Goal: Complete application form: Complete application form

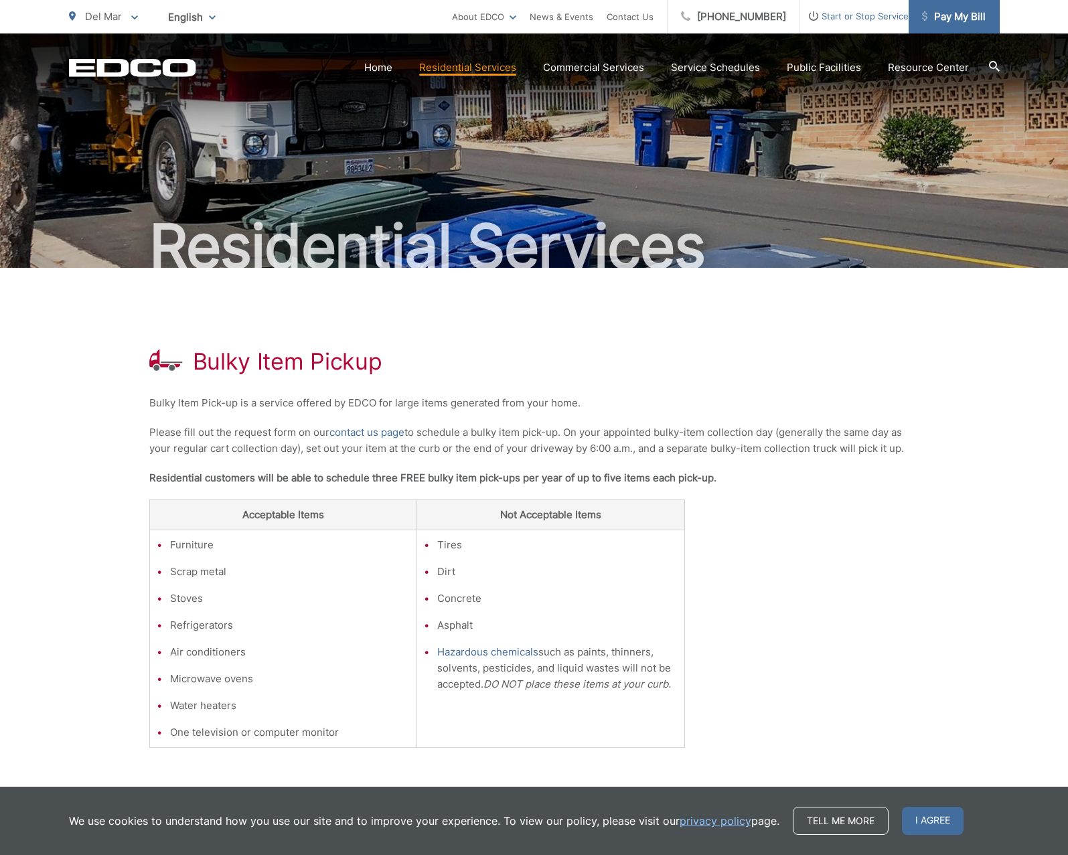
click at [957, 21] on span "Pay My Bill" at bounding box center [954, 17] width 64 height 16
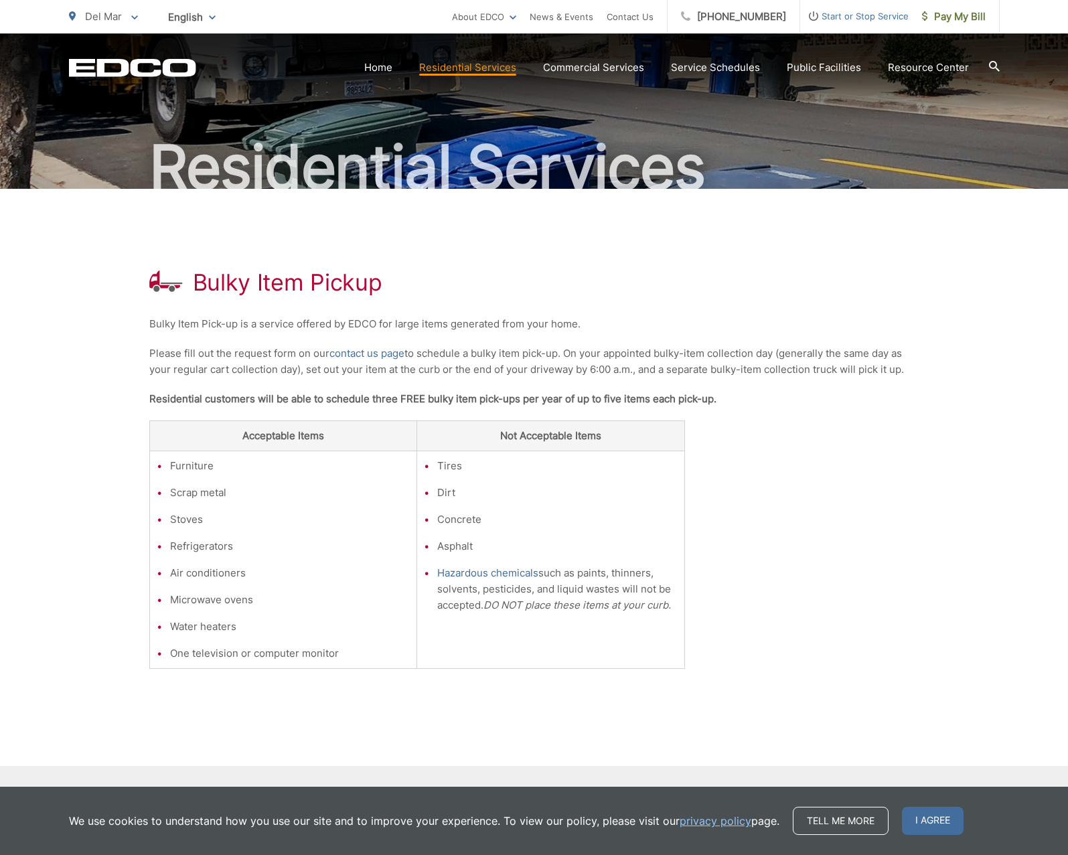
scroll to position [78, 0]
click at [387, 352] on link "contact us page" at bounding box center [367, 354] width 75 height 16
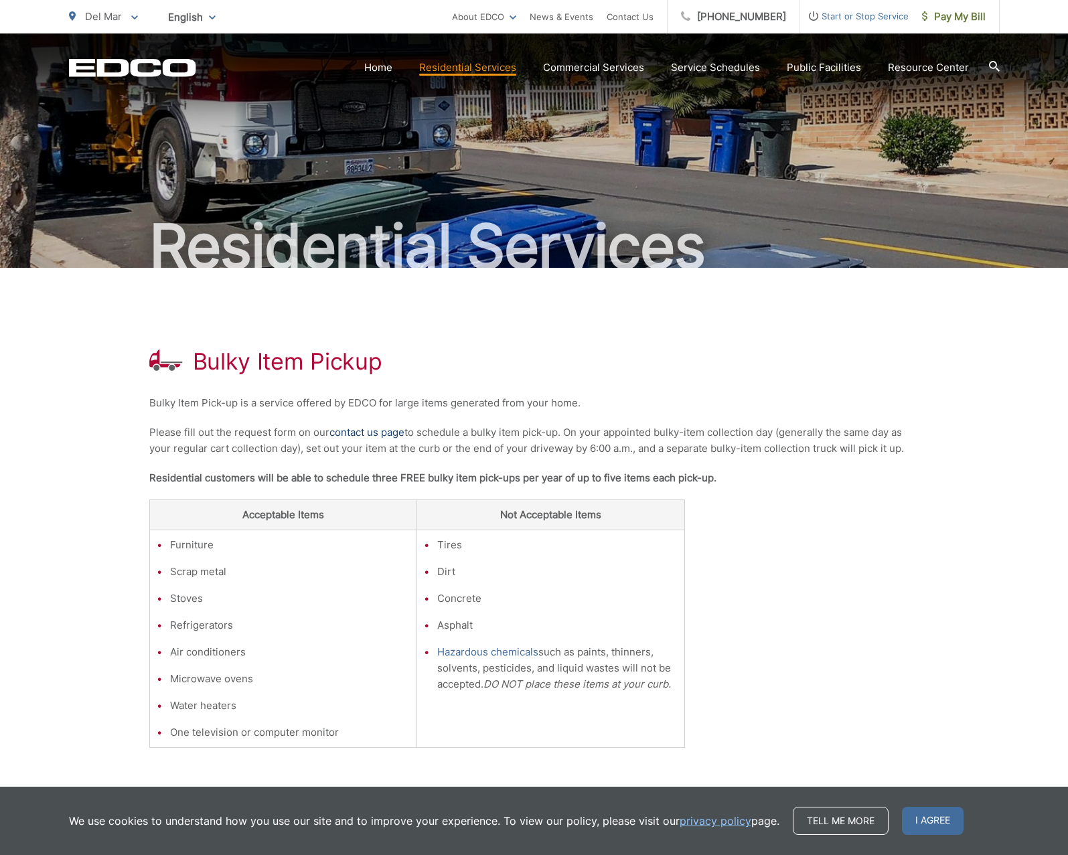
click at [378, 427] on link "contact us page" at bounding box center [367, 433] width 75 height 16
click at [395, 435] on link "contact us page" at bounding box center [367, 433] width 75 height 16
click at [645, 17] on link "Contact Us" at bounding box center [630, 17] width 47 height 16
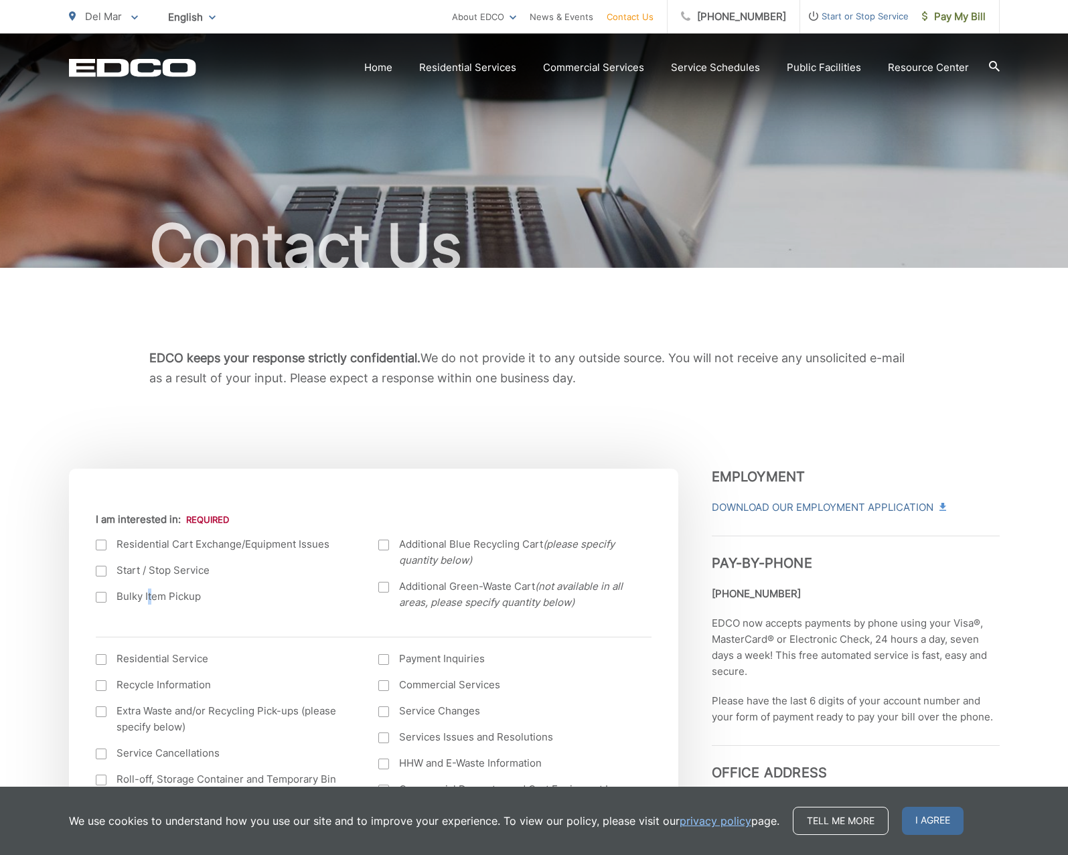
click at [149, 602] on label "Bulky Item Pickup" at bounding box center [224, 597] width 257 height 16
click at [0, 0] on input "Bulky Item Pickup" at bounding box center [0, 0] width 0 height 0
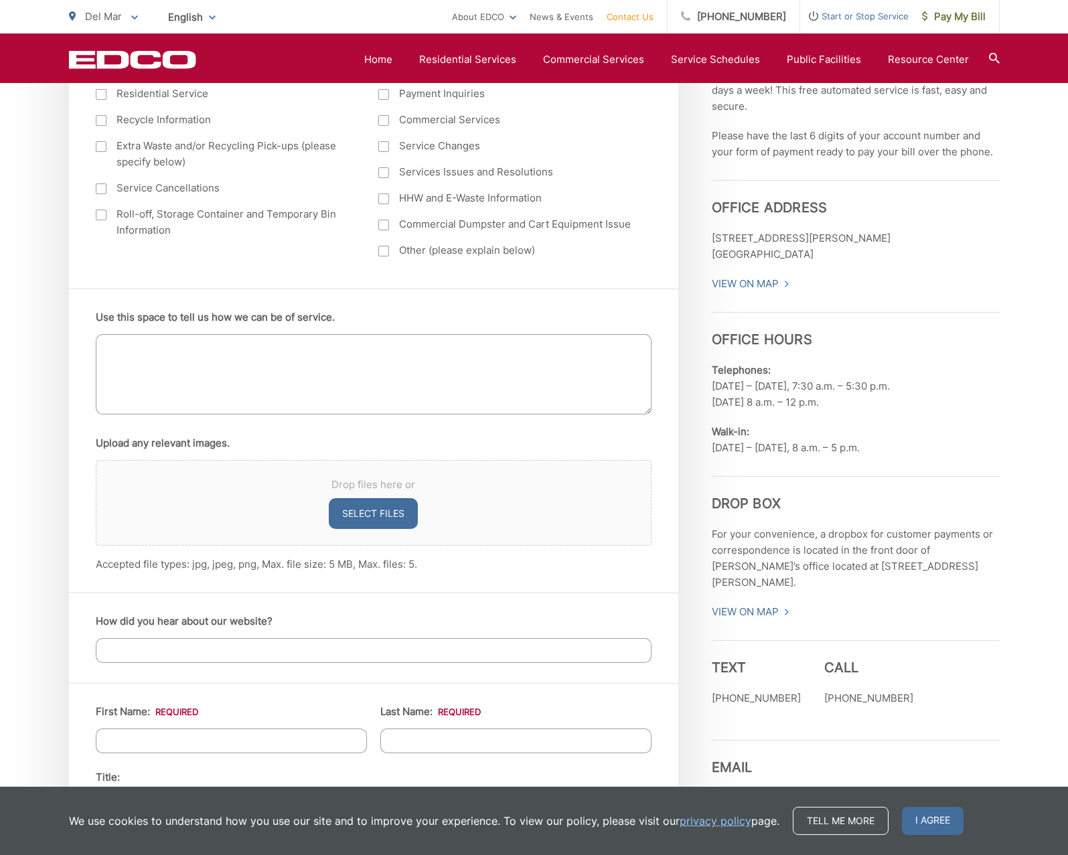
scroll to position [771, 0]
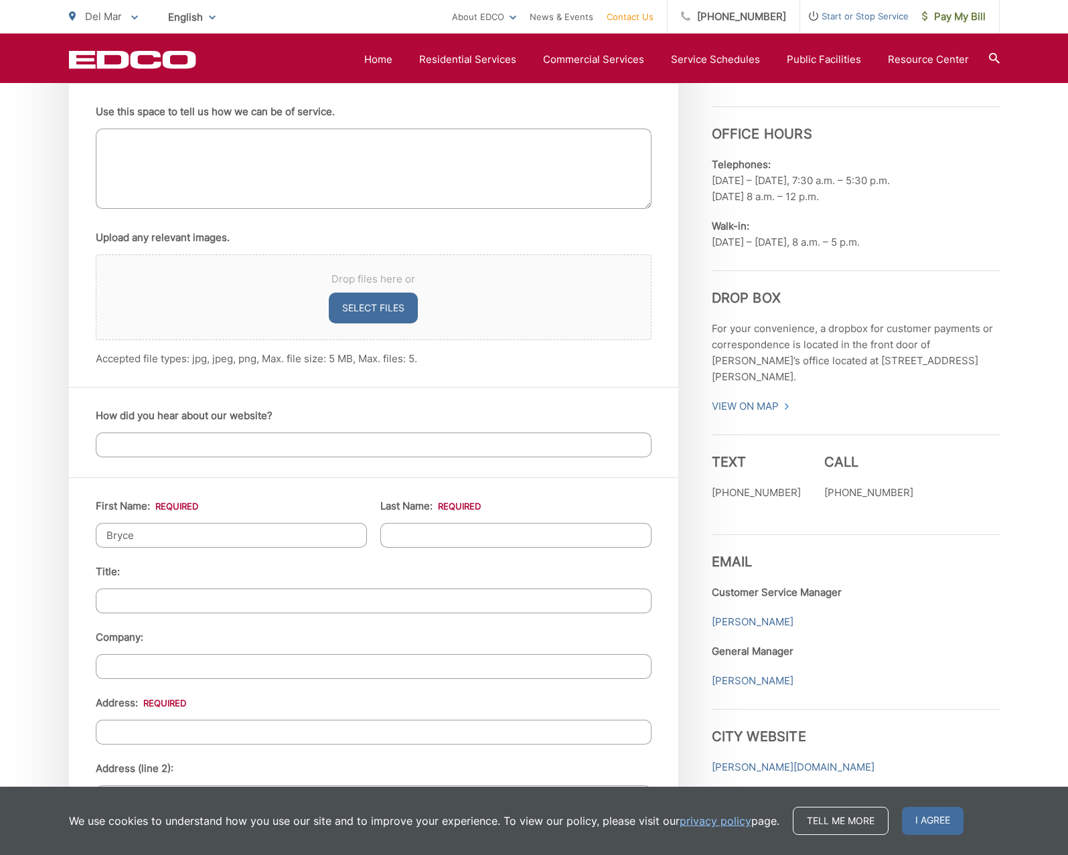
type input "Bryce"
type input "Dixon"
click at [245, 733] on input "128 1/2 12th ST" at bounding box center [374, 732] width 556 height 25
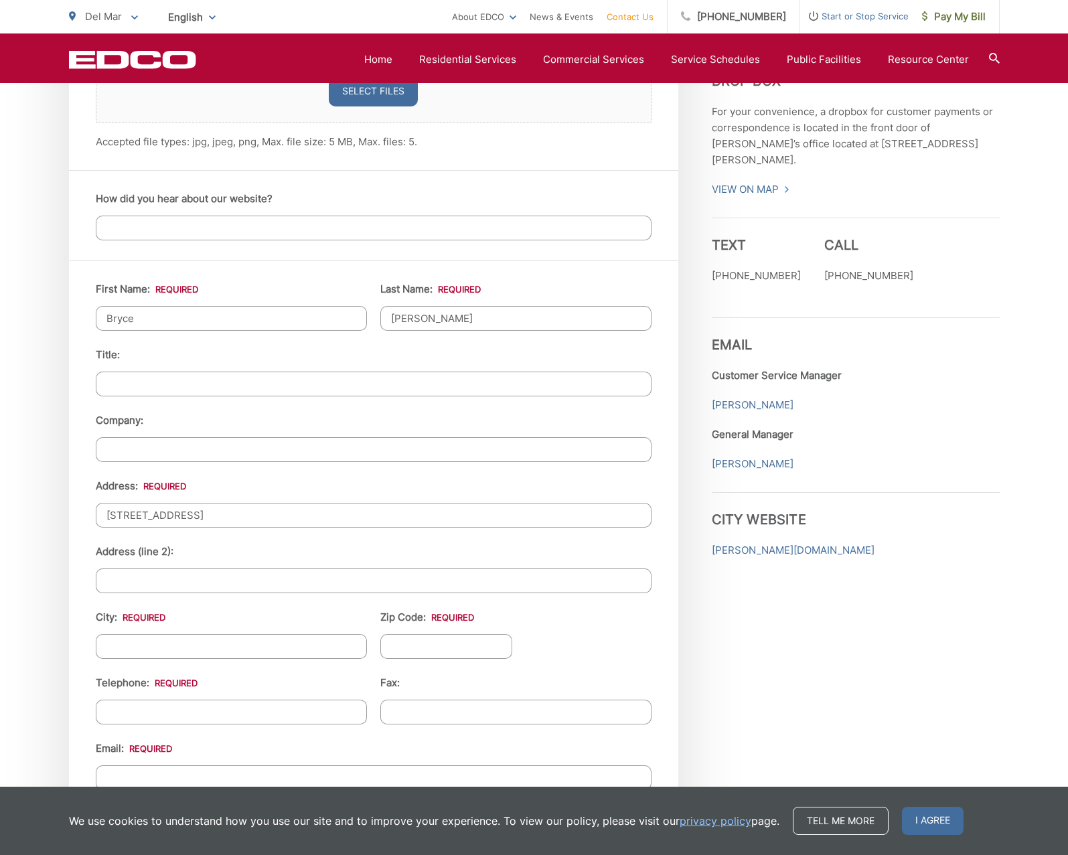
scroll to position [1178, 0]
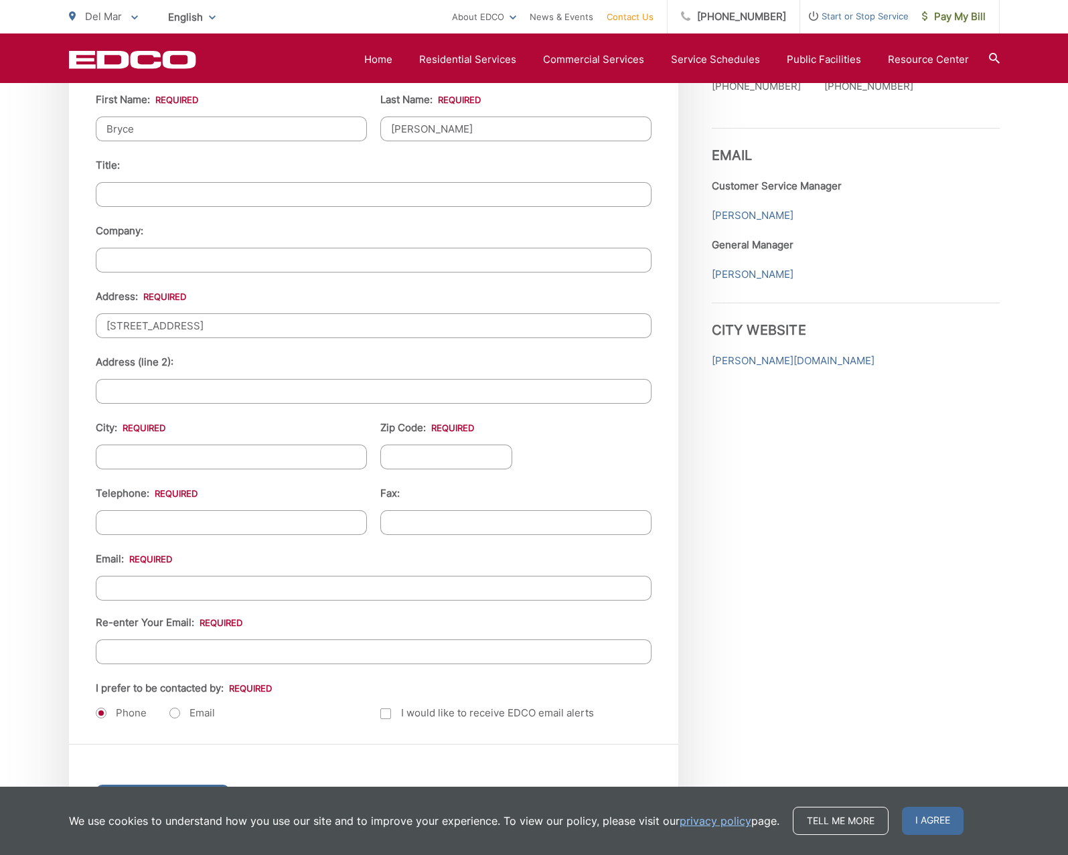
type input "128 1/2 12th St"
type input "Del Mar"
type input "92014"
type input "(310) 435-6976"
type input "(___) ___-____"
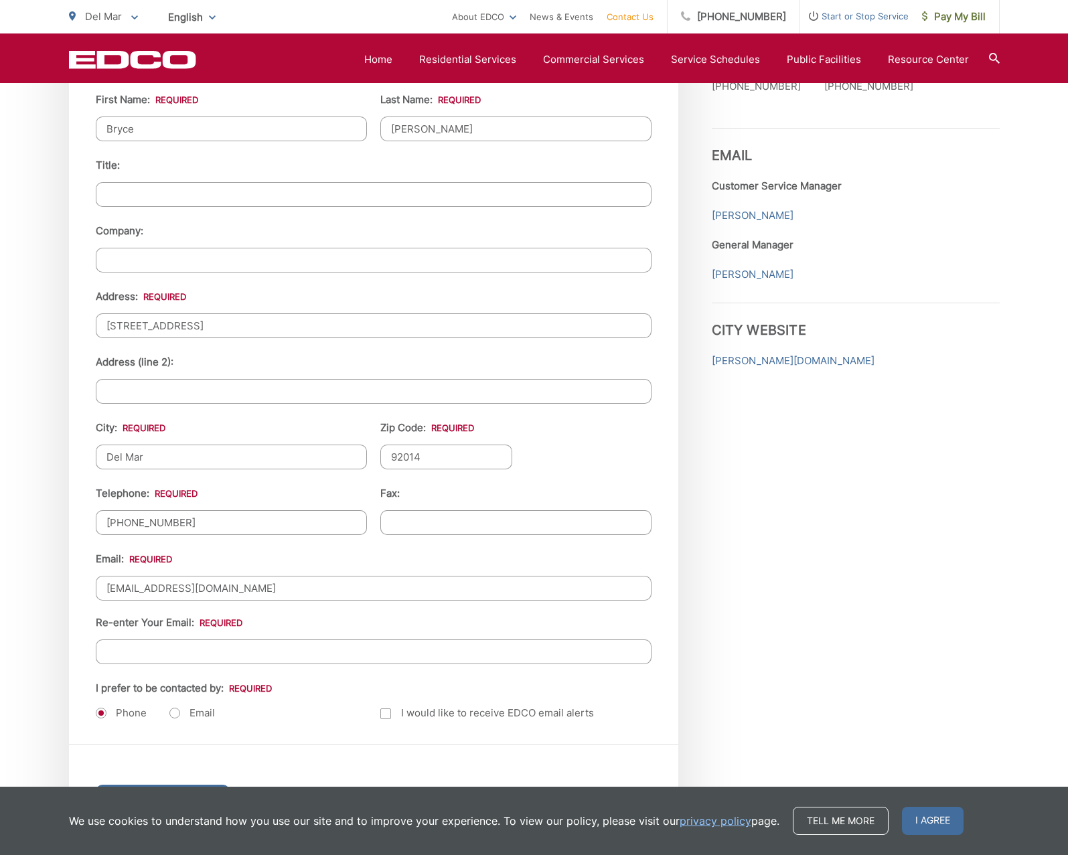
type input "brycedixon@gmail.com"
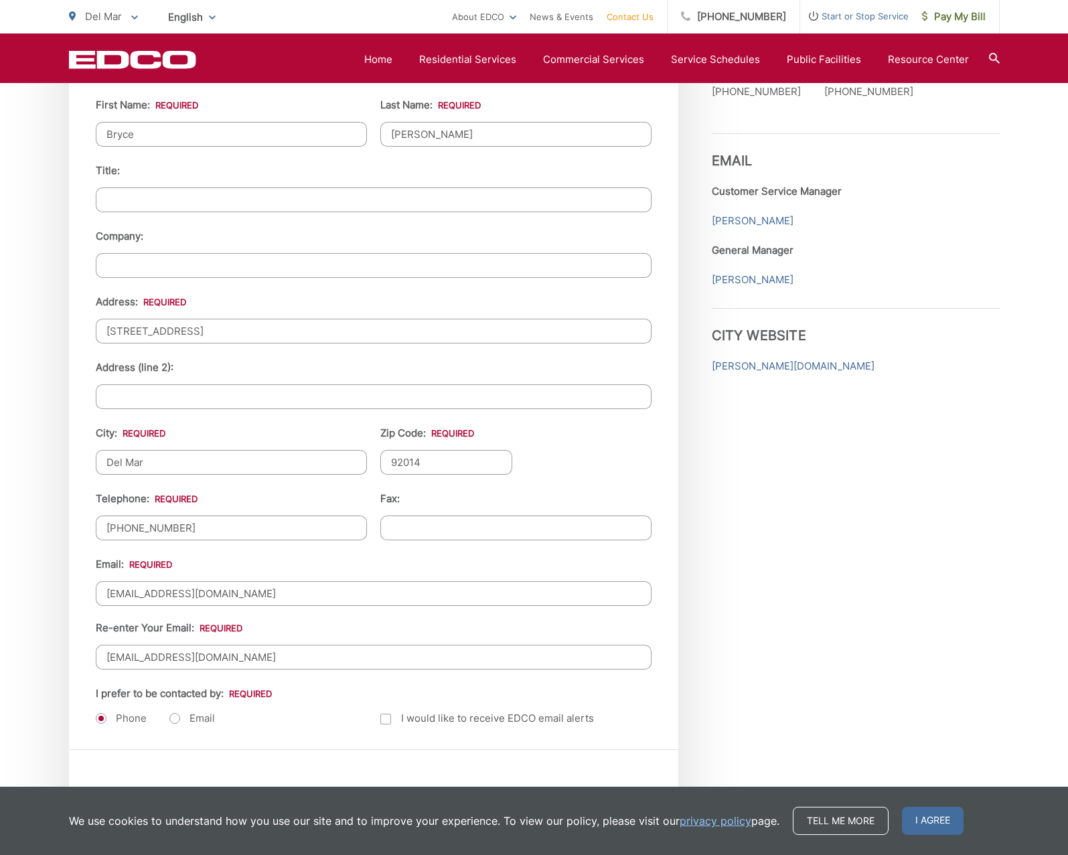
scroll to position [1381, 0]
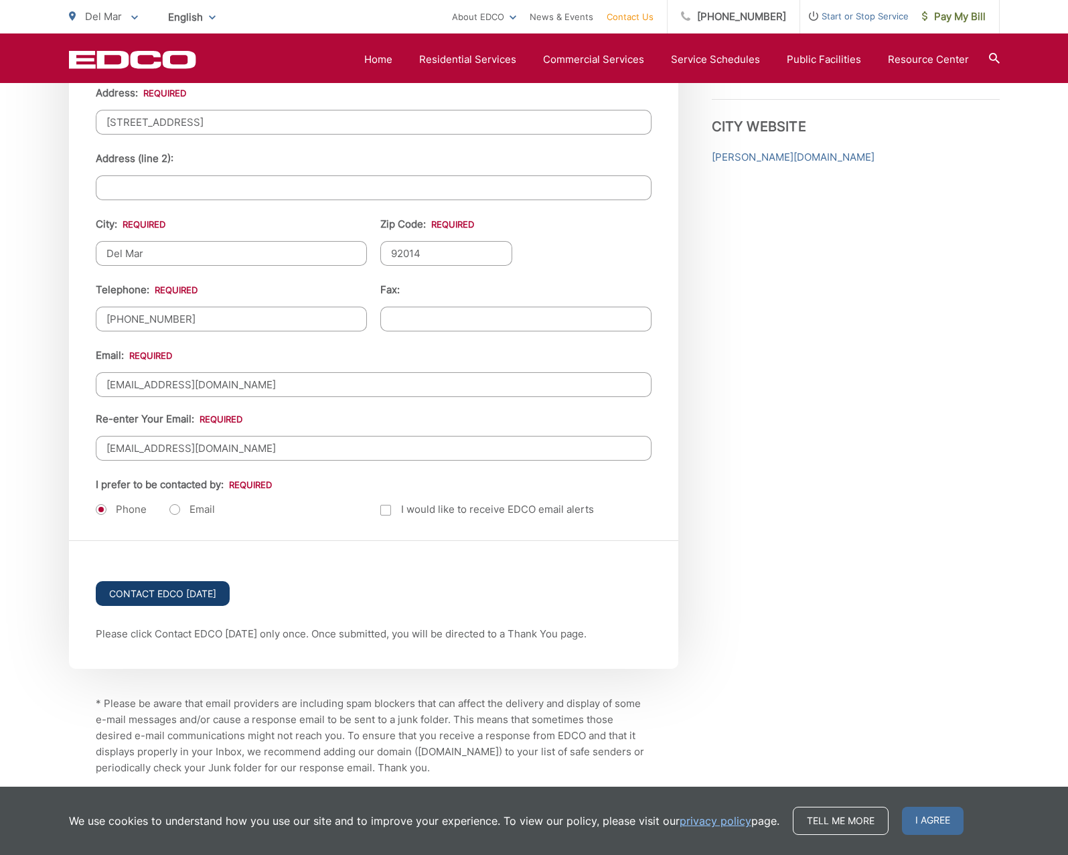
type input "brycedixon@gmail.com"
click at [176, 587] on input "Contact EDCO Today" at bounding box center [163, 593] width 134 height 25
